Goal: Communication & Community: Answer question/provide support

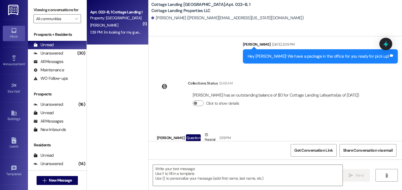
scroll to position [1081, 0]
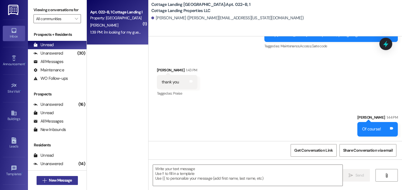
click at [58, 178] on span "New Message" at bounding box center [60, 180] width 23 height 6
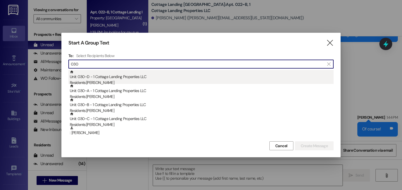
type input "030"
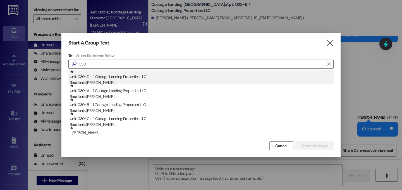
click at [159, 77] on div "Unit: 030~D - 1 Cottage Landing Properties LLC Residents: [PERSON_NAME]" at bounding box center [202, 78] width 264 height 16
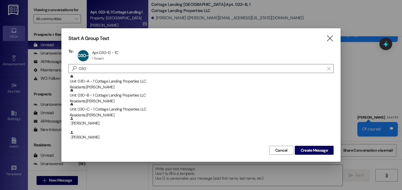
click at [159, 77] on div "Unit: 030~A - 1 Cottage Landing Properties LLC Residents: [PERSON_NAME] Unit: 0…" at bounding box center [200, 109] width 265 height 70
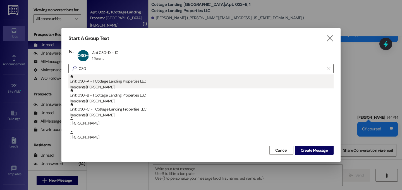
click at [157, 79] on div "Unit: 030~A - 1 Cottage Landing Properties LLC Residents: [PERSON_NAME]" at bounding box center [202, 82] width 264 height 16
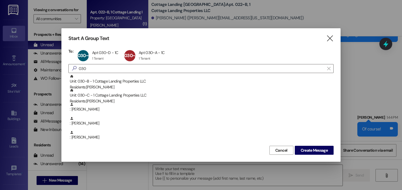
click at [157, 79] on div "Unit: 030~B - 1 Cottage Landing Properties LLC Residents: [PERSON_NAME]" at bounding box center [202, 82] width 264 height 16
click at [157, 79] on div "Unit: 030~C - 1 Cottage Landing Properties LLC Residents: [PERSON_NAME]" at bounding box center [202, 82] width 264 height 16
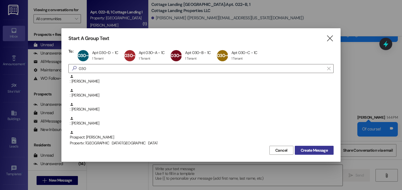
click at [312, 153] on button "Create Message" at bounding box center [314, 149] width 39 height 9
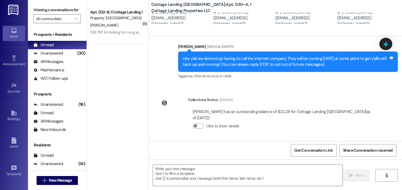
scroll to position [107, 0]
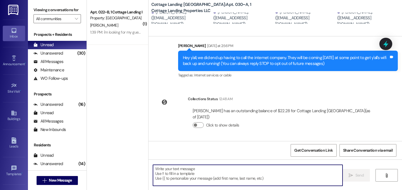
click at [193, 174] on textarea at bounding box center [248, 174] width 190 height 21
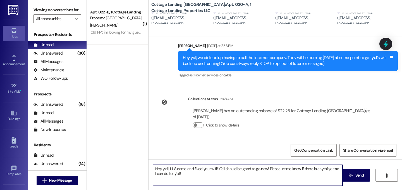
type textarea "Hey y'all, LUS came and fixed your wifi! Y'all should be good to go now! Please…"
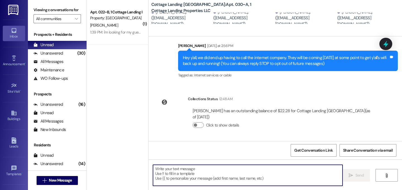
scroll to position [152, 0]
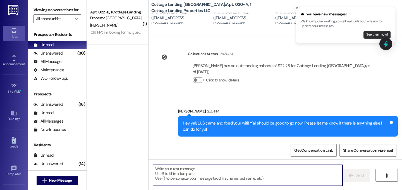
click at [367, 35] on button "See them now!" at bounding box center [377, 35] width 27 height 8
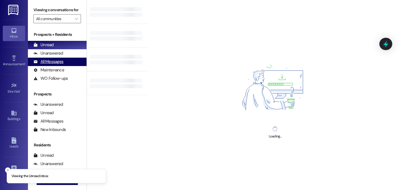
click at [61, 65] on div "All Messages" at bounding box center [49, 62] width 30 height 6
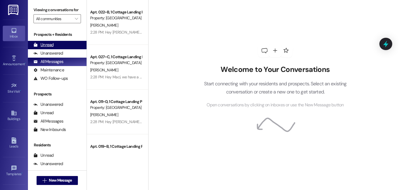
click at [52, 48] on div "Unread" at bounding box center [44, 45] width 20 height 6
